Goal: Book appointment/travel/reservation

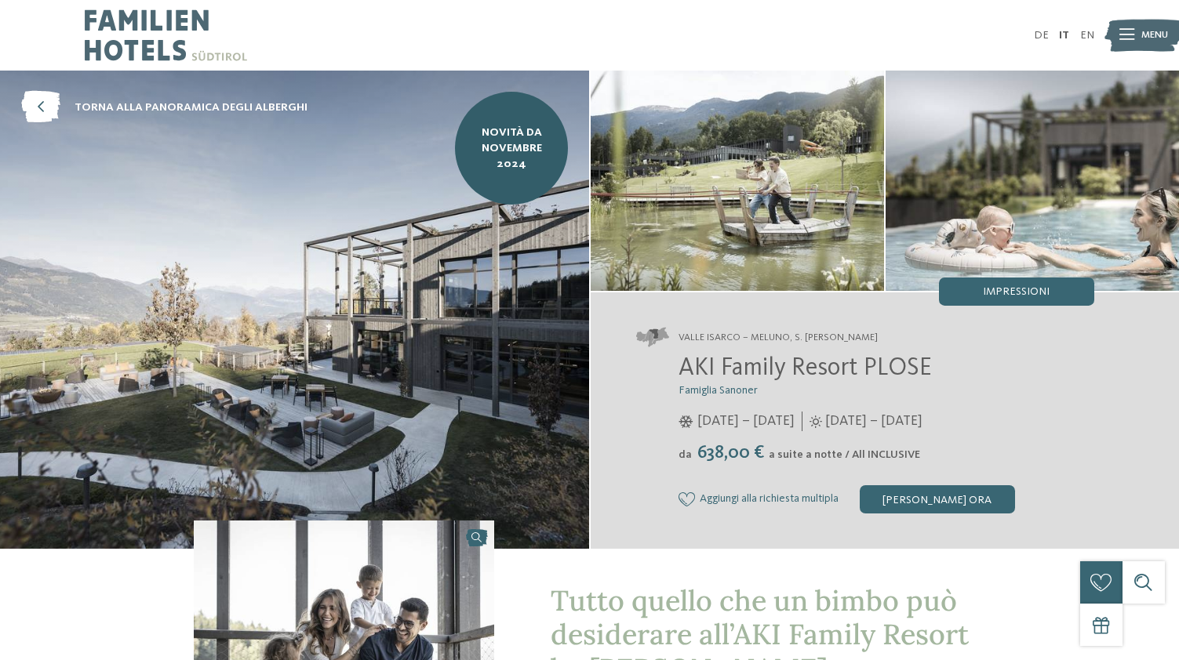
click at [795, 421] on span "[DATE] – [DATE]" at bounding box center [745, 422] width 97 height 20
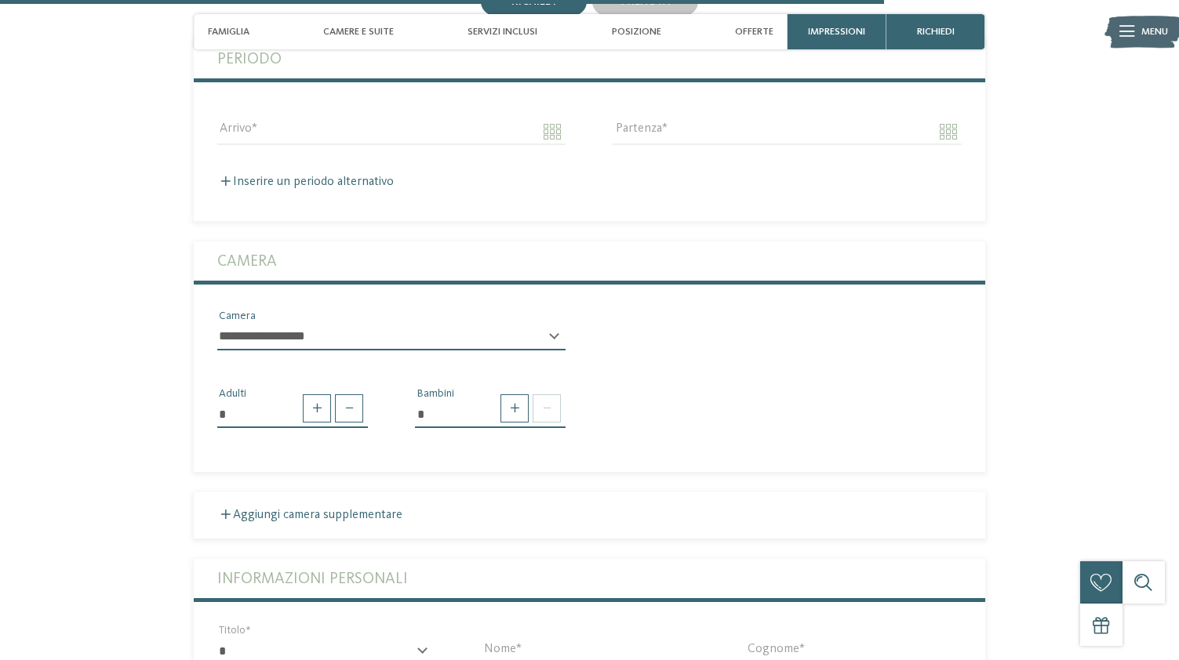
scroll to position [3576, 0]
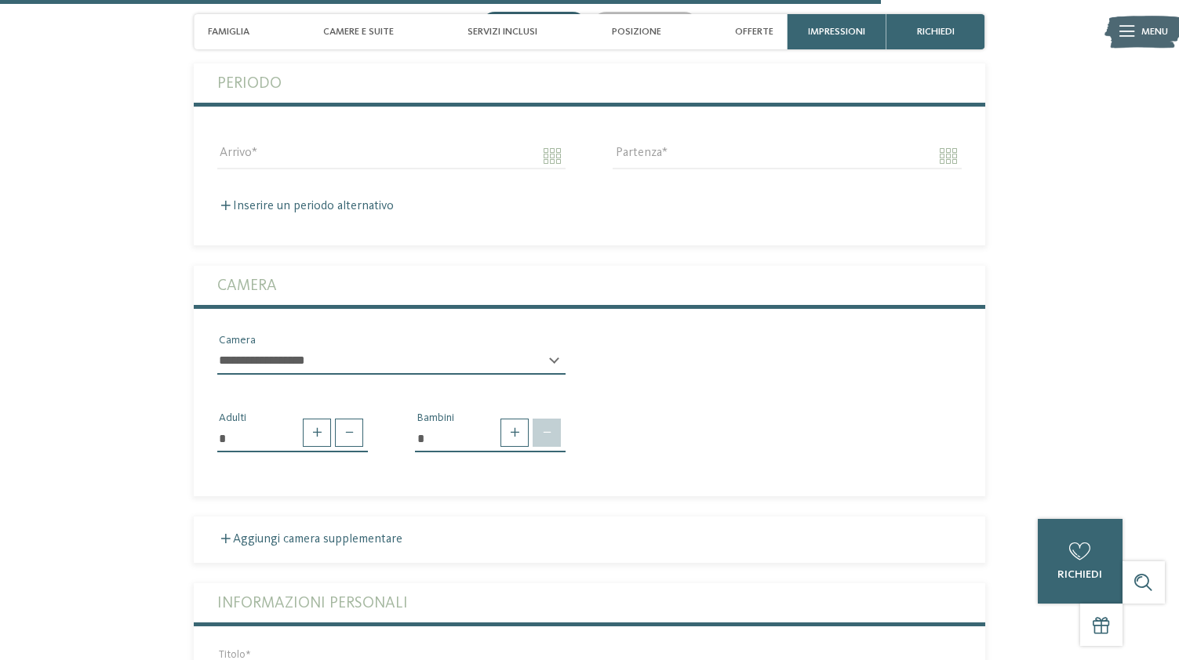
click at [553, 419] on span at bounding box center [547, 433] width 28 height 28
click at [519, 421] on span at bounding box center [514, 433] width 28 height 28
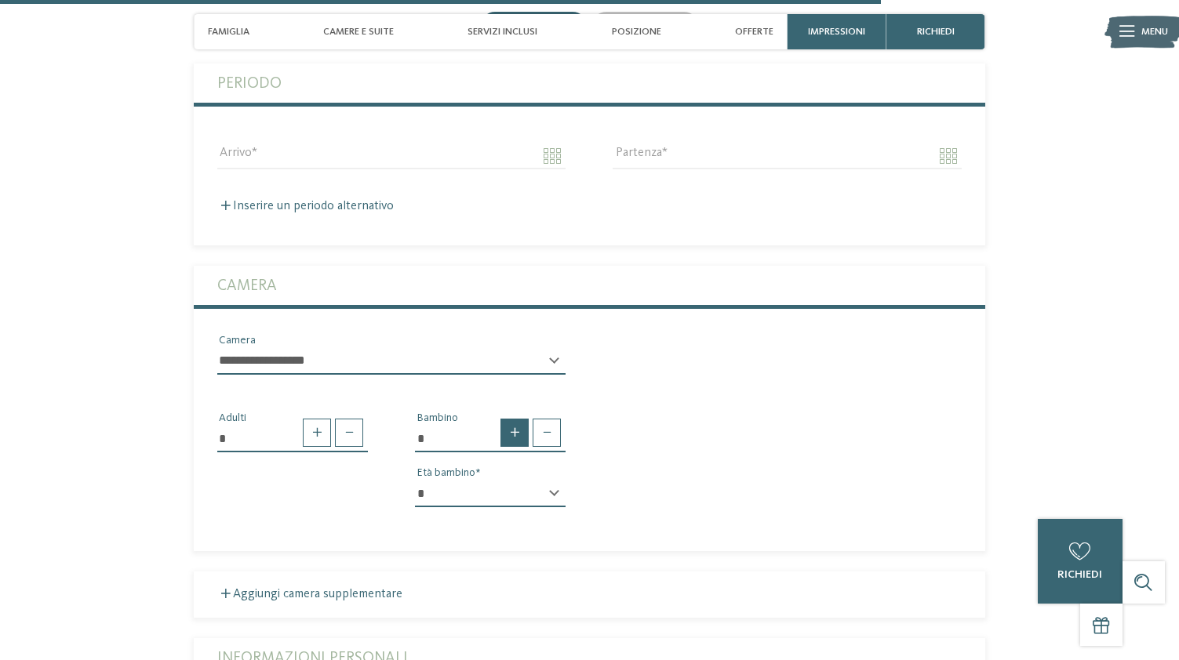
click at [519, 421] on span at bounding box center [514, 433] width 28 height 28
type input "*"
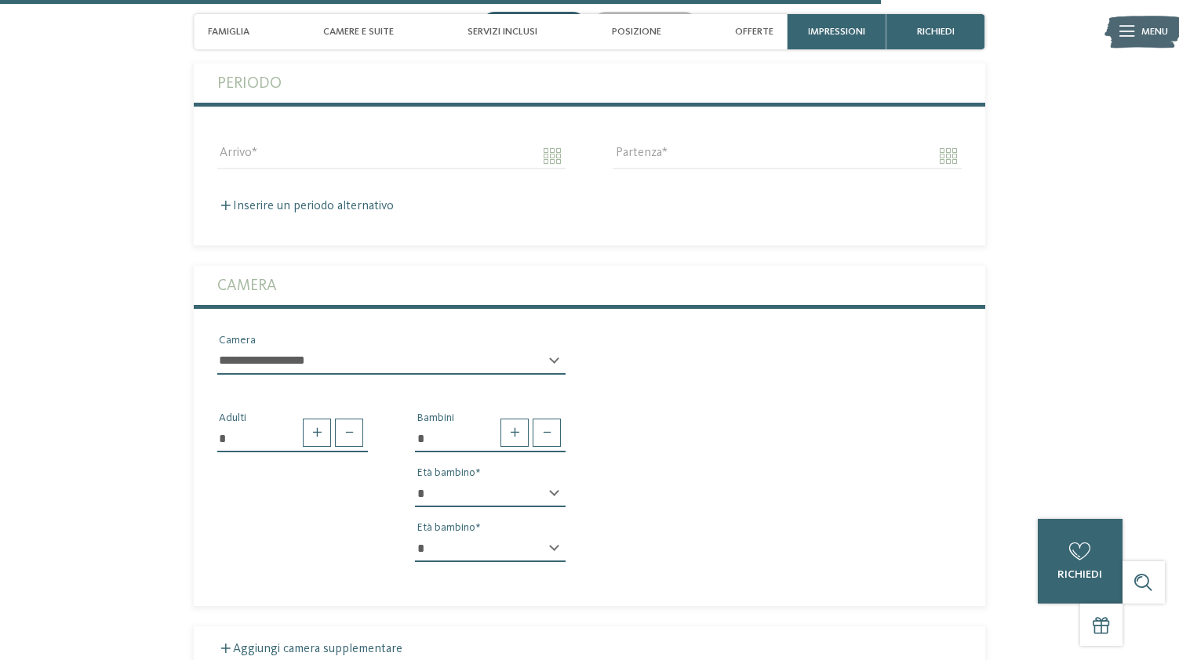
click at [537, 463] on div "* Bambini * * * * * * * * * * * ** ** ** ** ** ** ** ** Età bambino * * * * * *…" at bounding box center [490, 492] width 198 height 165
select select "*"
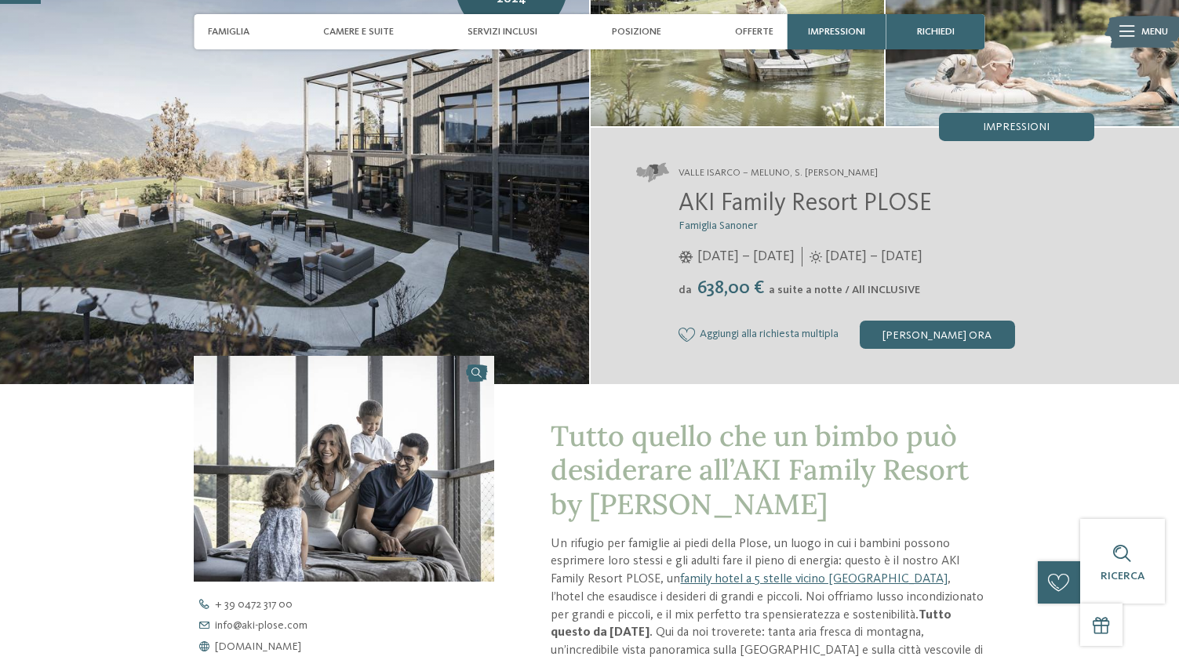
scroll to position [159, 0]
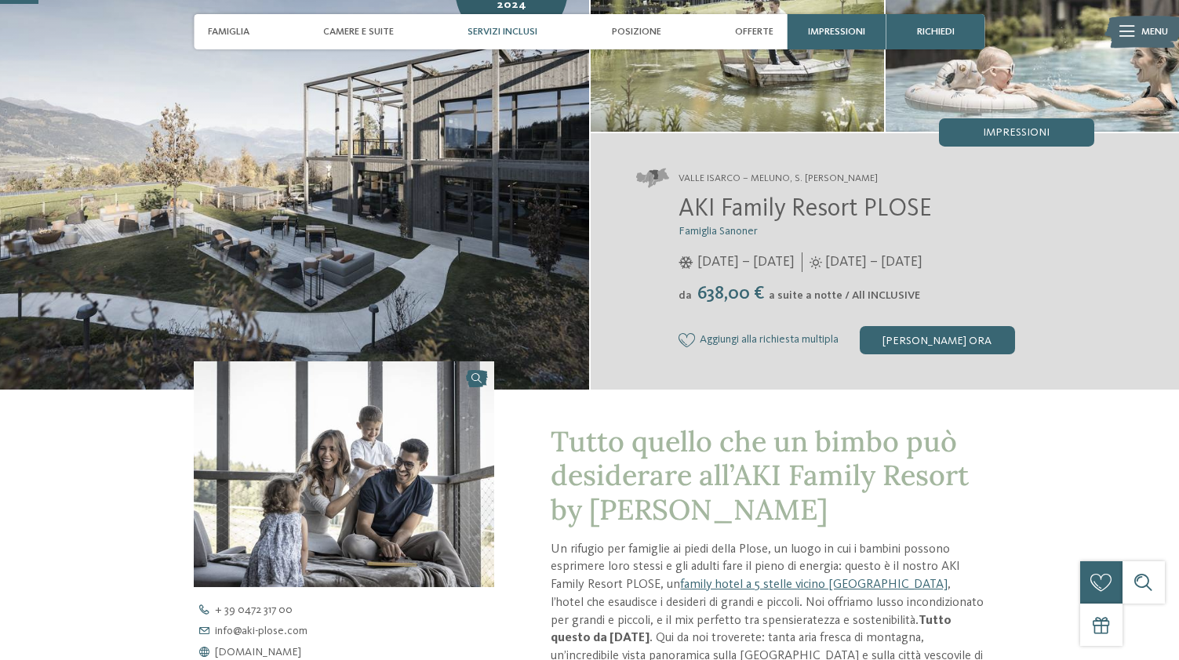
click at [527, 32] on span "Servizi inclusi" at bounding box center [503, 32] width 70 height 12
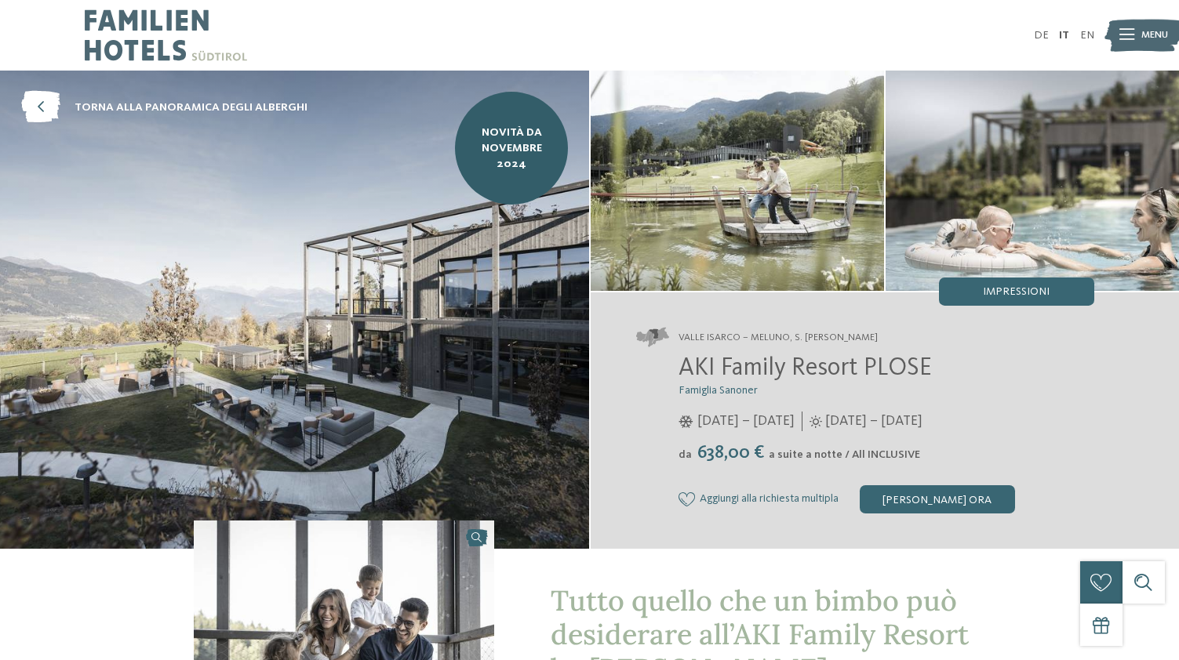
scroll to position [0, 0]
click at [199, 104] on span "torna alla panoramica degli alberghi" at bounding box center [191, 108] width 233 height 16
